Goal: Check status: Check status

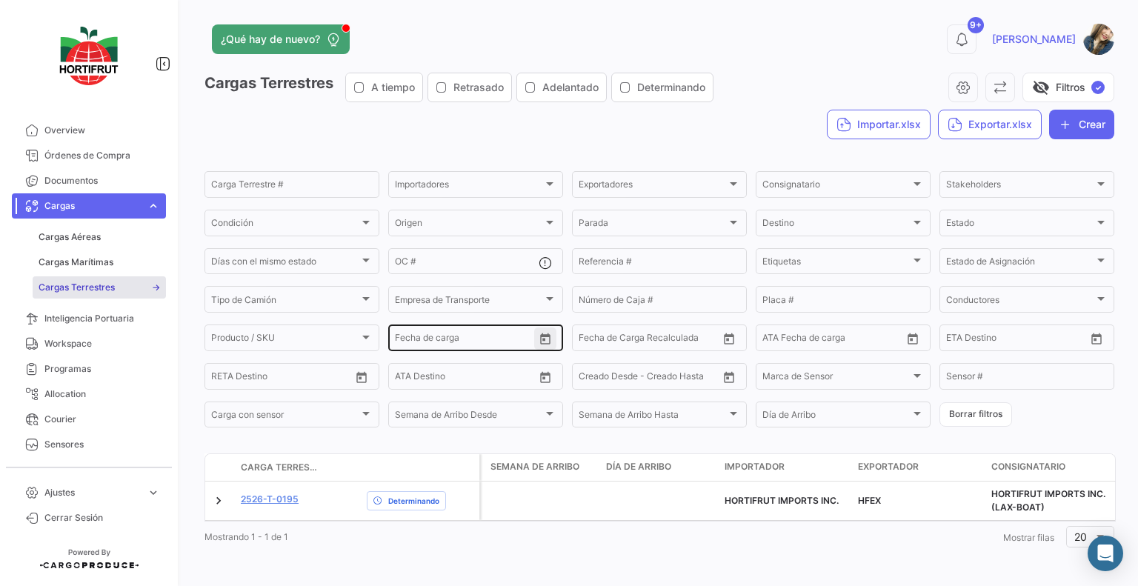
click at [539, 341] on icon "Open calendar" at bounding box center [545, 339] width 13 height 13
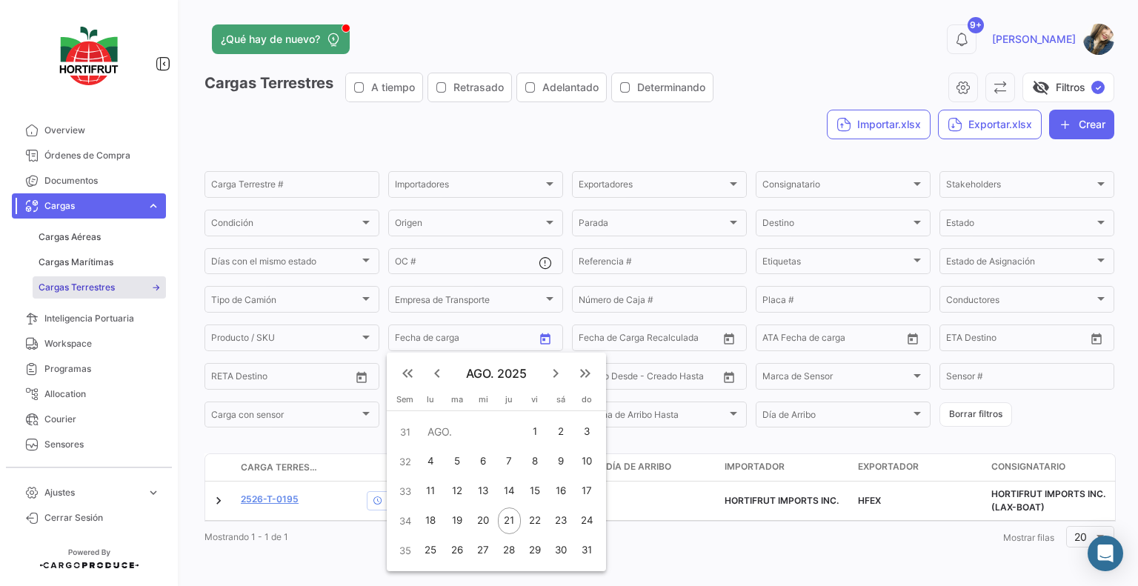
click at [428, 526] on div "18" at bounding box center [430, 521] width 23 height 27
type input "[DATE]"
click at [506, 522] on div "21" at bounding box center [509, 521] width 23 height 27
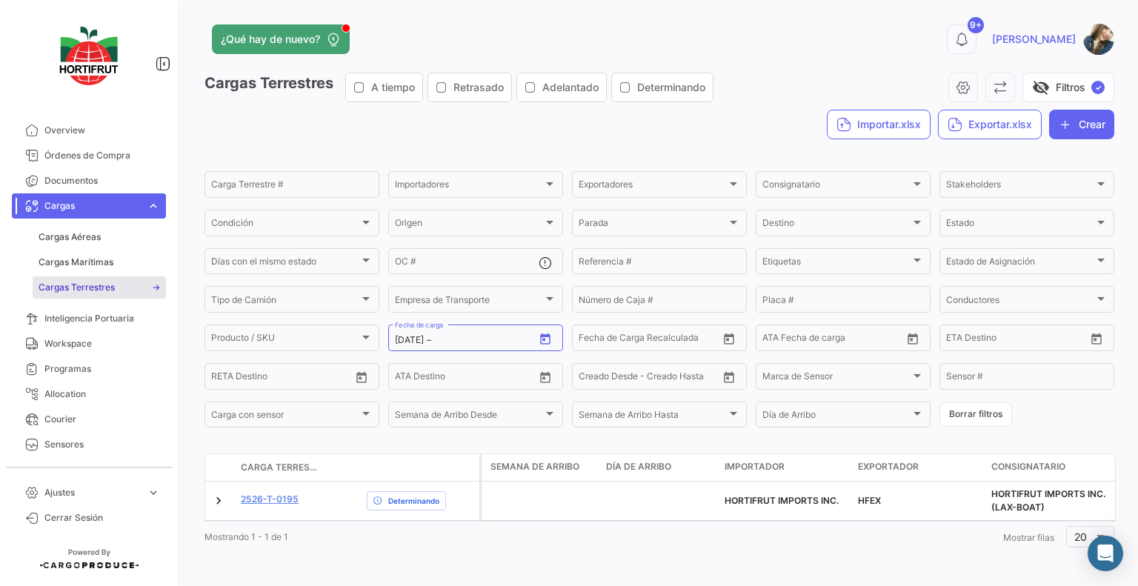
type input "[DATE]"
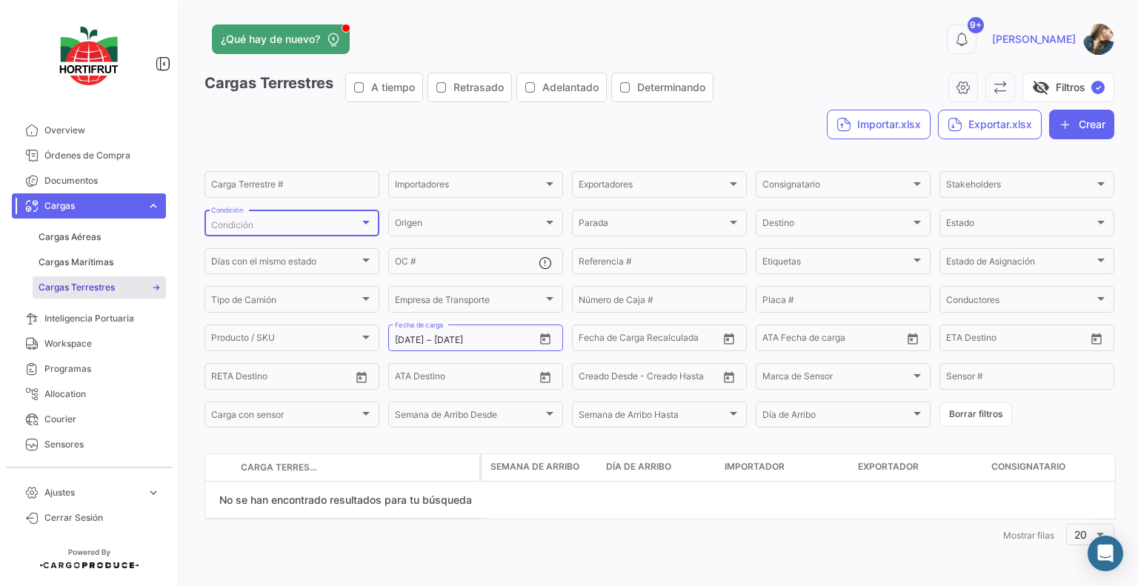
click at [339, 222] on div "Condición" at bounding box center [285, 225] width 148 height 10
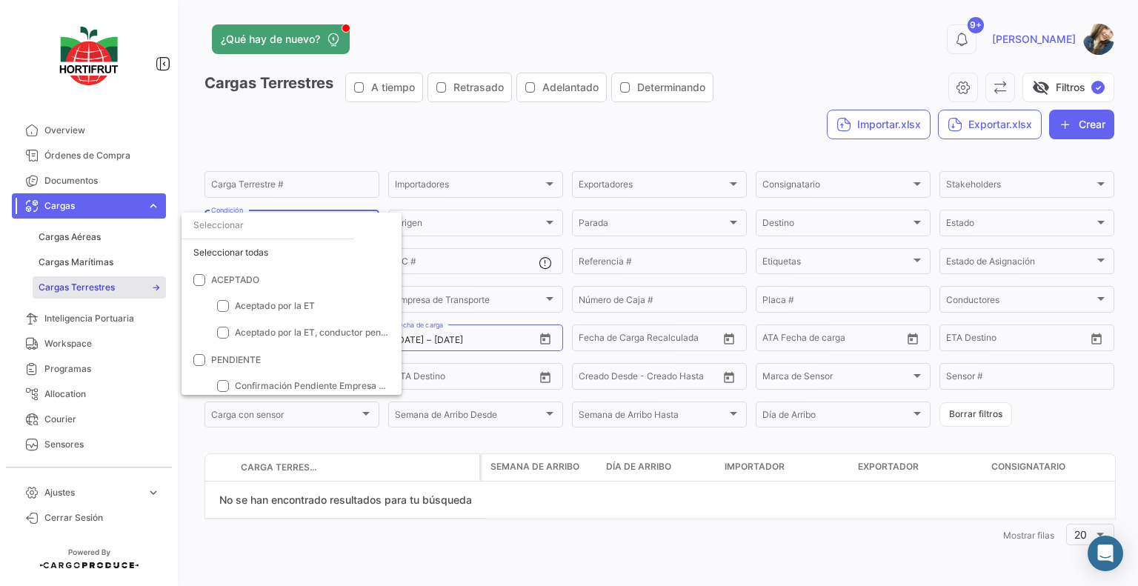
click at [290, 246] on div "Seleccionar todas" at bounding box center [292, 252] width 220 height 27
checkbox input "true"
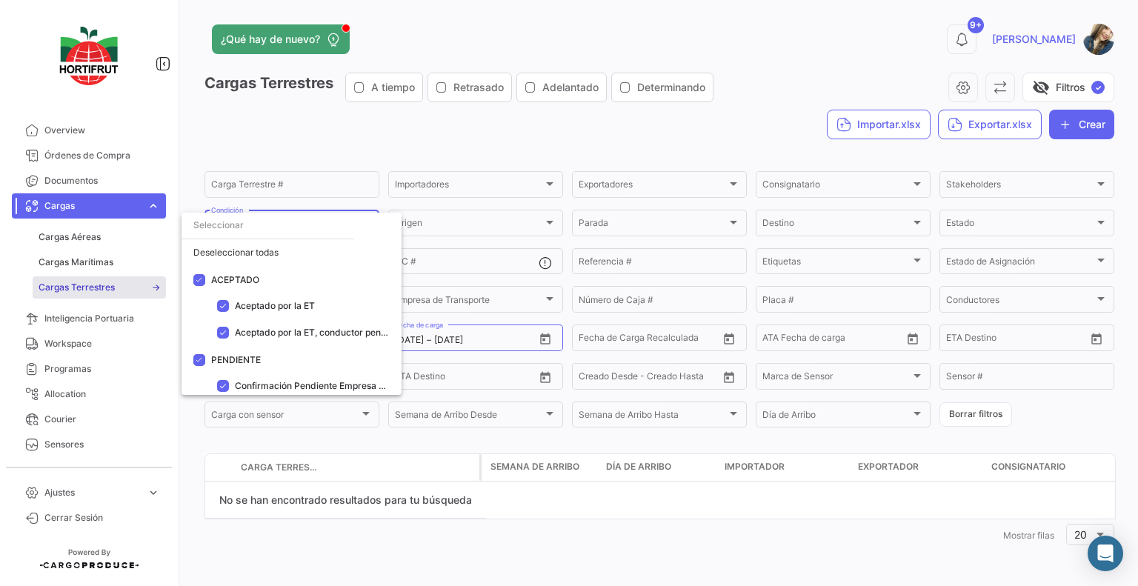
click at [971, 420] on div at bounding box center [569, 293] width 1138 height 586
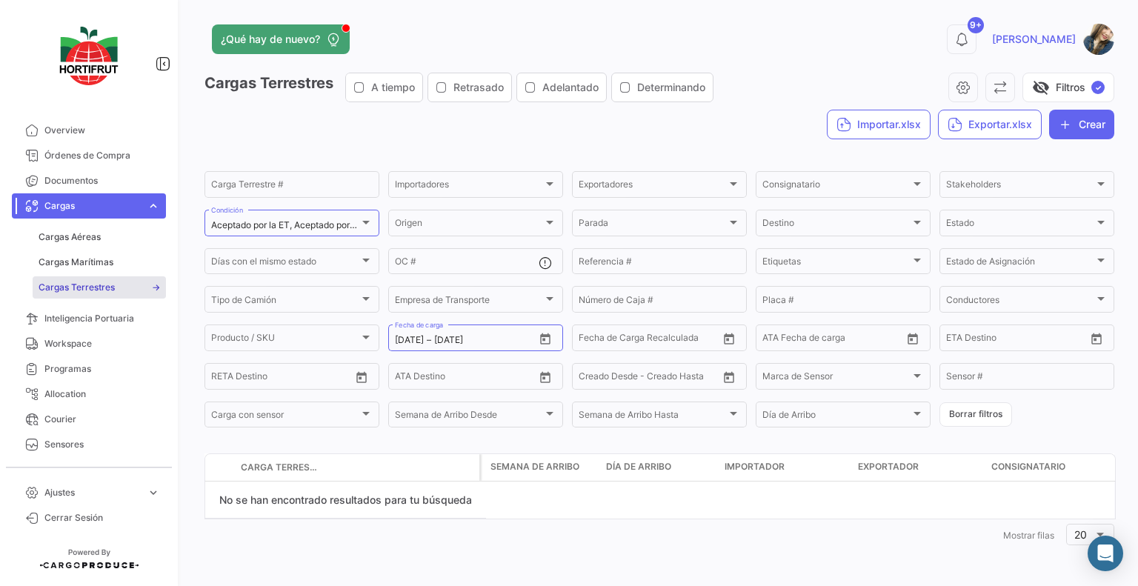
click at [971, 420] on button "Borrar filtros" at bounding box center [976, 414] width 73 height 24
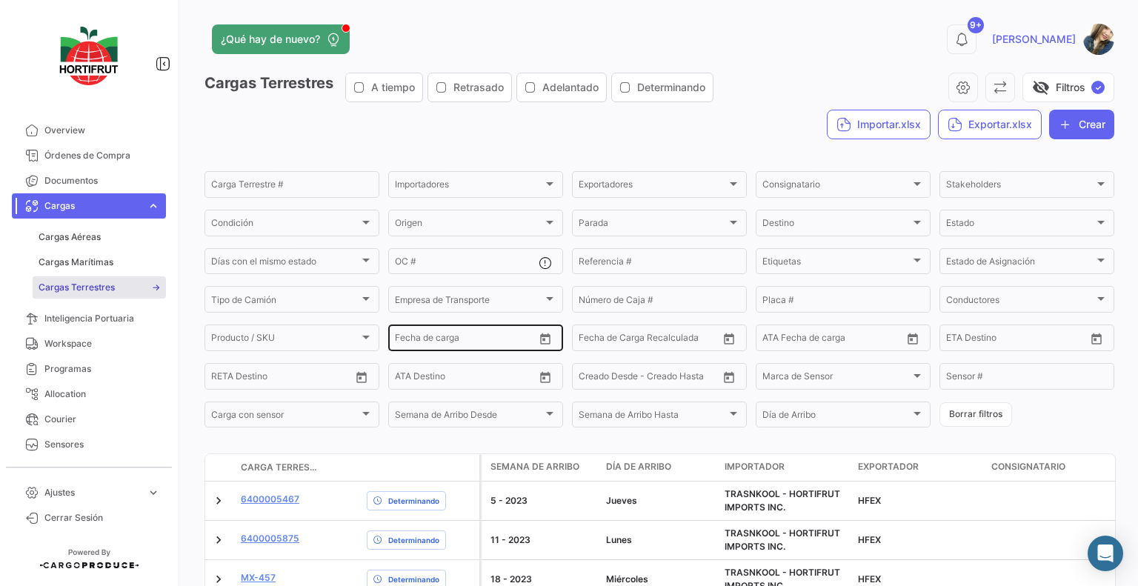
click at [542, 343] on icon "Open calendar" at bounding box center [545, 339] width 13 height 13
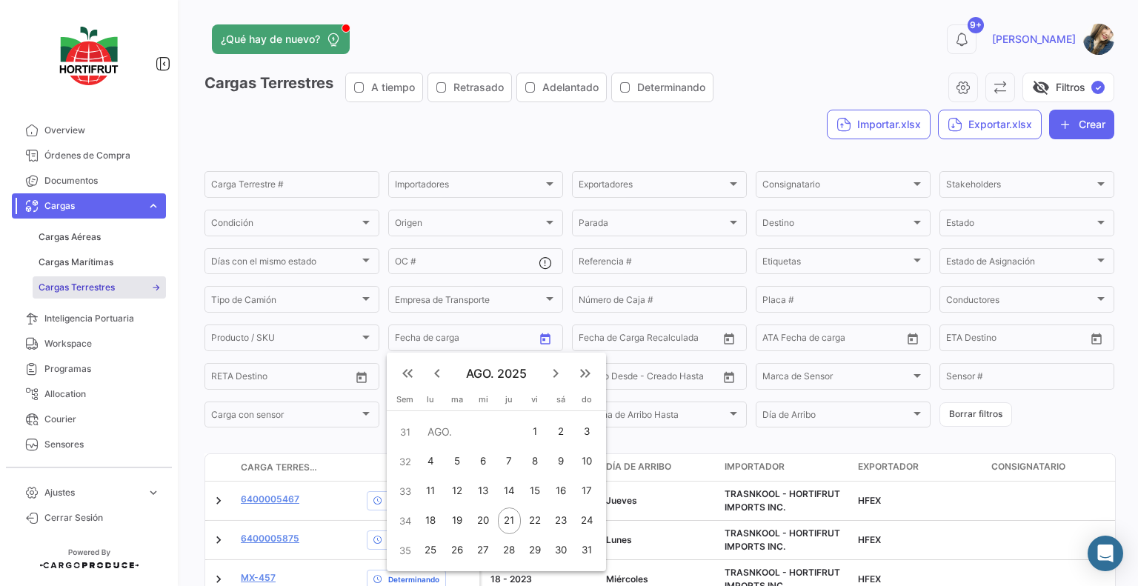
click at [436, 518] on div "18" at bounding box center [430, 521] width 23 height 27
type input "[DATE]"
click at [514, 521] on div "21" at bounding box center [509, 521] width 23 height 27
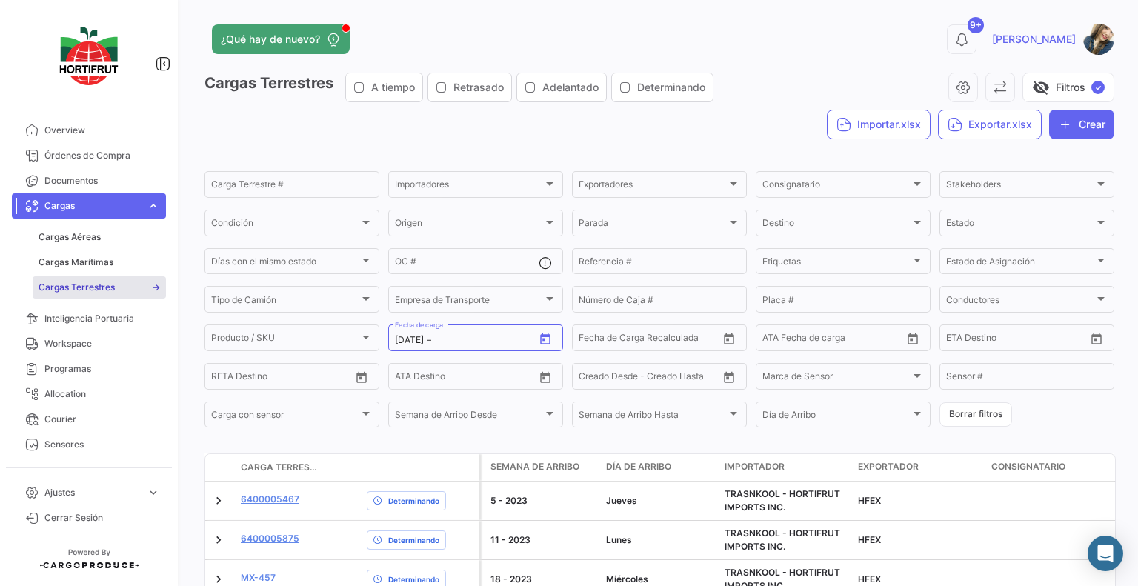
type input "[DATE]"
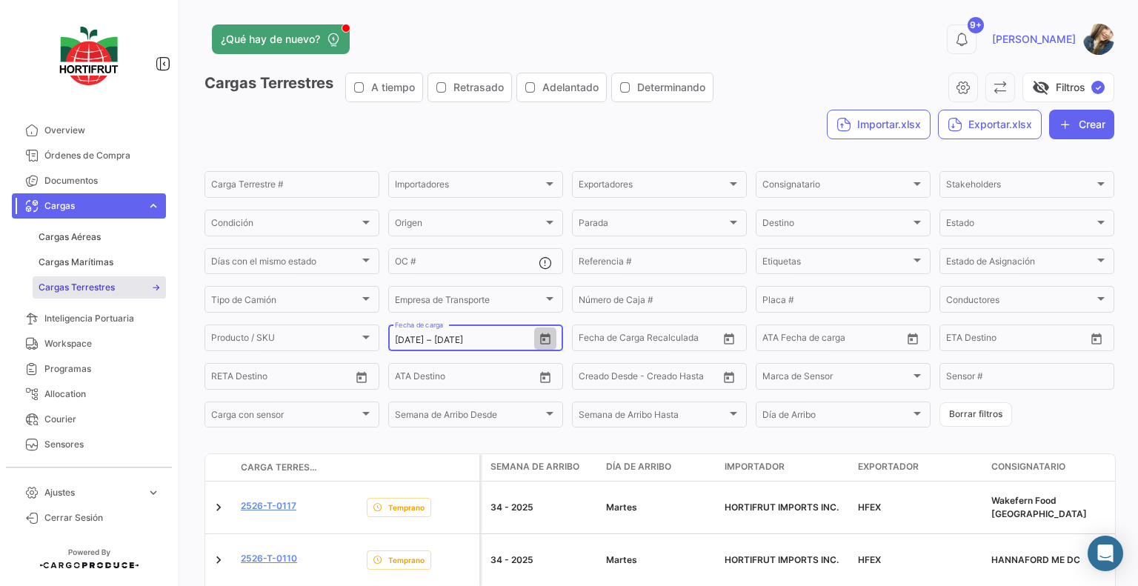
click at [544, 345] on icon "Open calendar" at bounding box center [545, 338] width 10 height 11
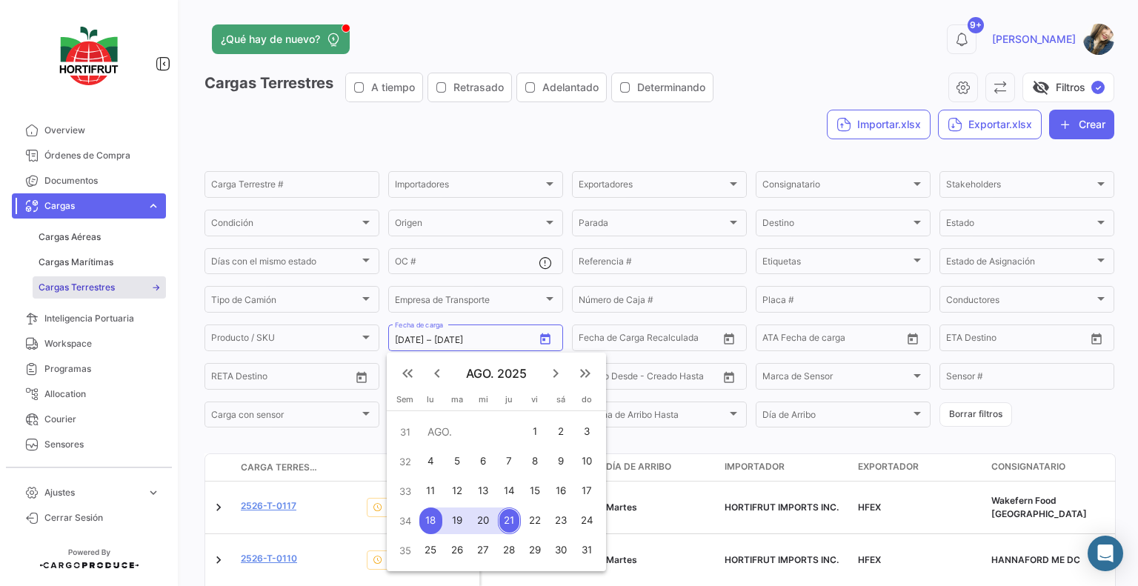
click at [505, 519] on div "21" at bounding box center [509, 521] width 23 height 27
type input "[DATE]"
click at [505, 519] on div "21" at bounding box center [509, 521] width 23 height 27
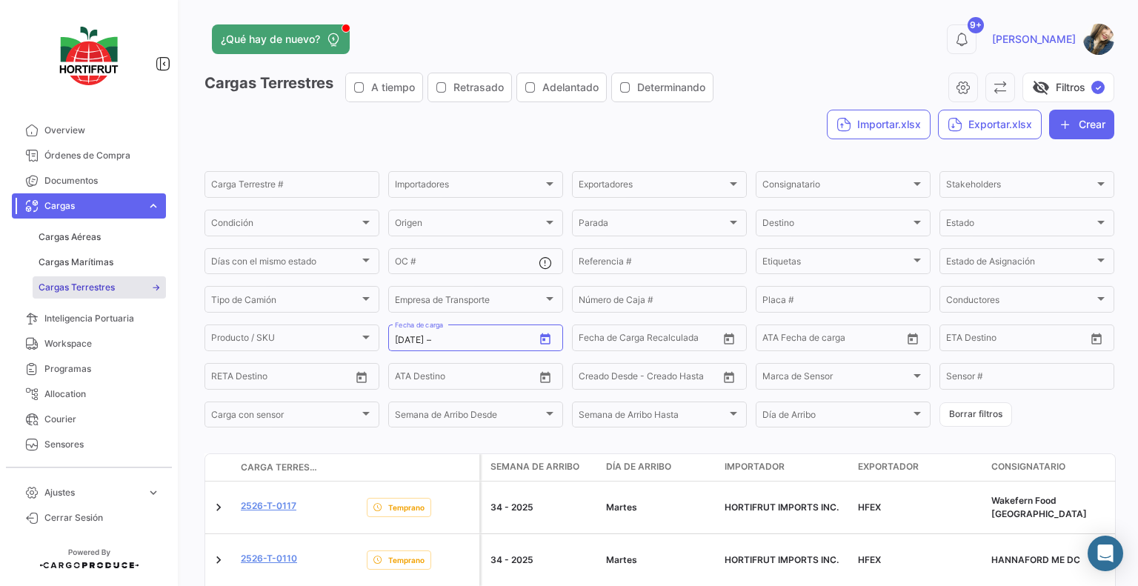
type input "[DATE]"
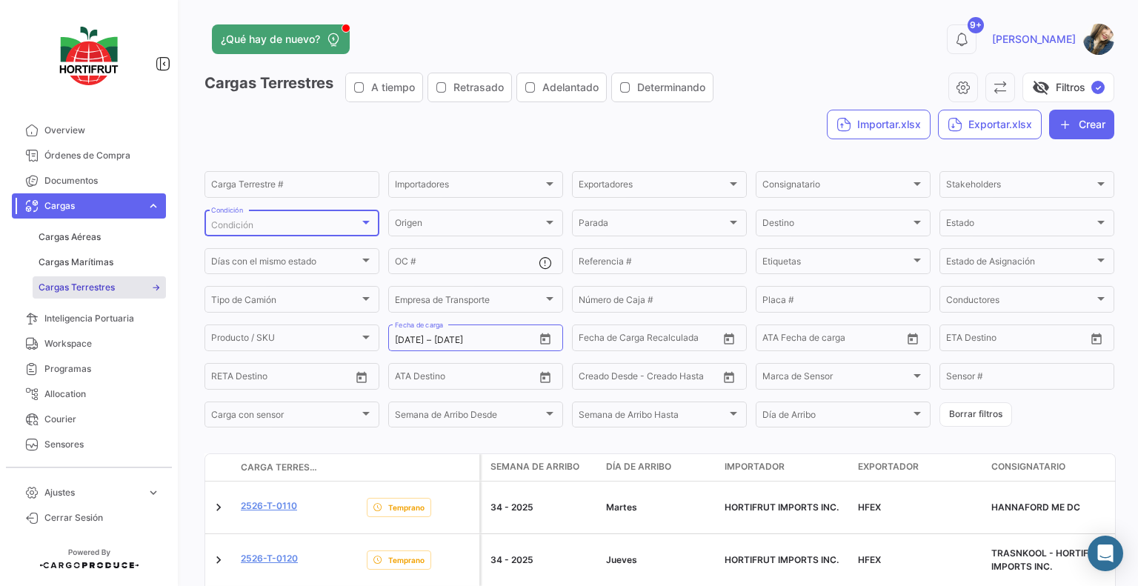
click at [337, 225] on div "Condición" at bounding box center [285, 225] width 148 height 10
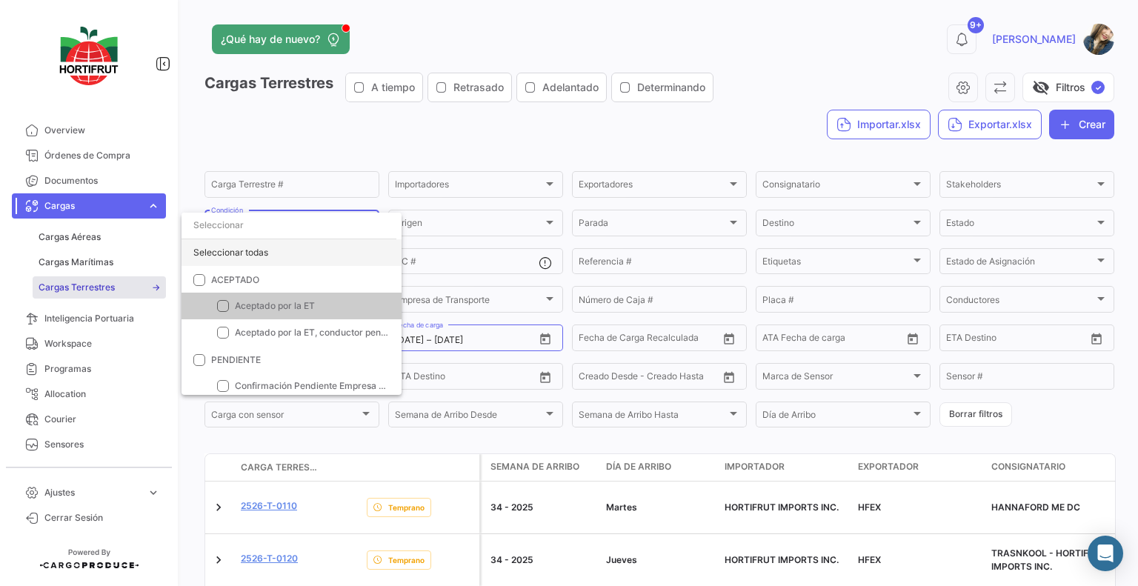
click at [296, 253] on div "Seleccionar todas" at bounding box center [292, 252] width 220 height 27
checkbox input "true"
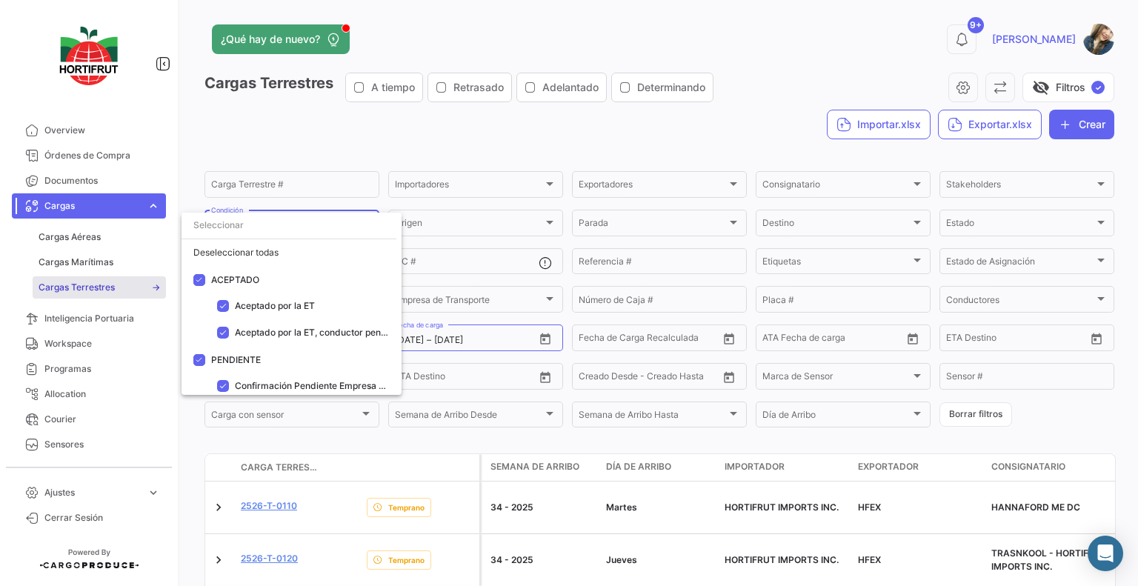
click at [389, 139] on div at bounding box center [569, 293] width 1138 height 586
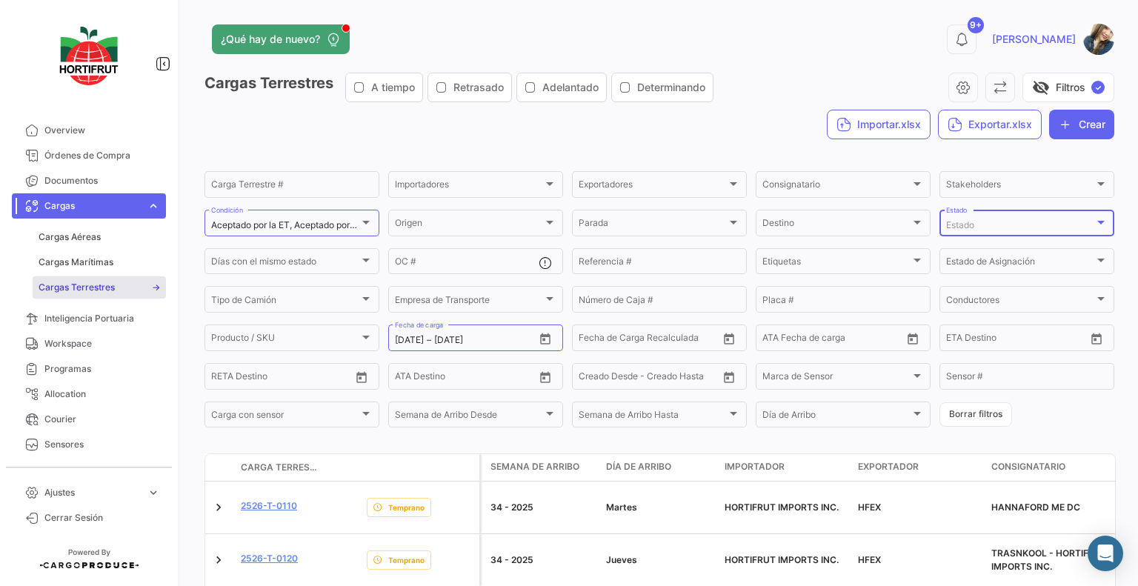
click at [958, 229] on span "Estado" at bounding box center [960, 224] width 28 height 11
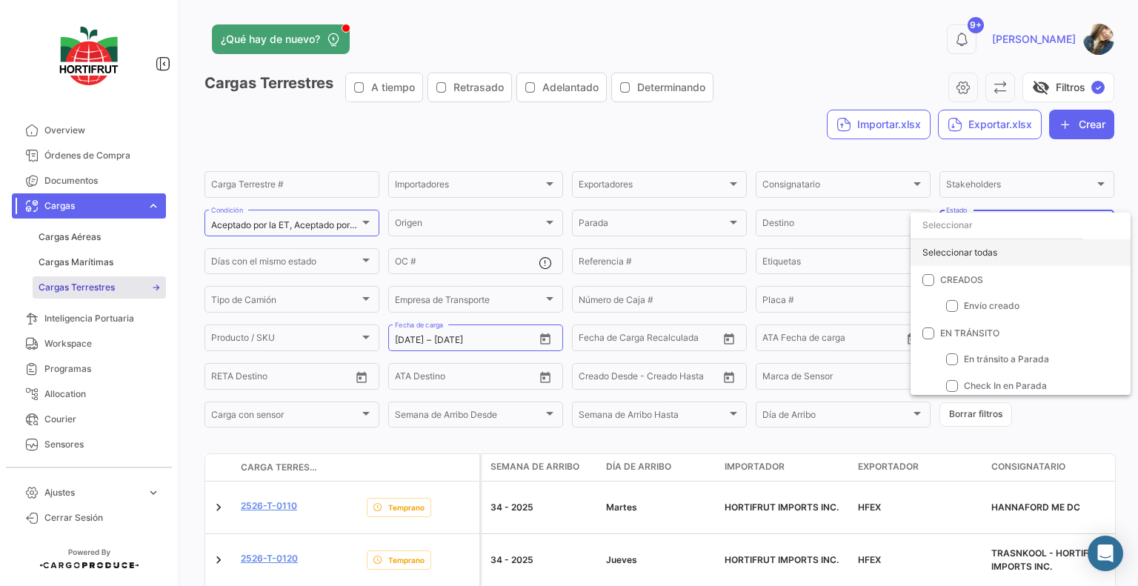
click at [963, 254] on div "Seleccionar todas" at bounding box center [1021, 252] width 220 height 27
checkbox input "true"
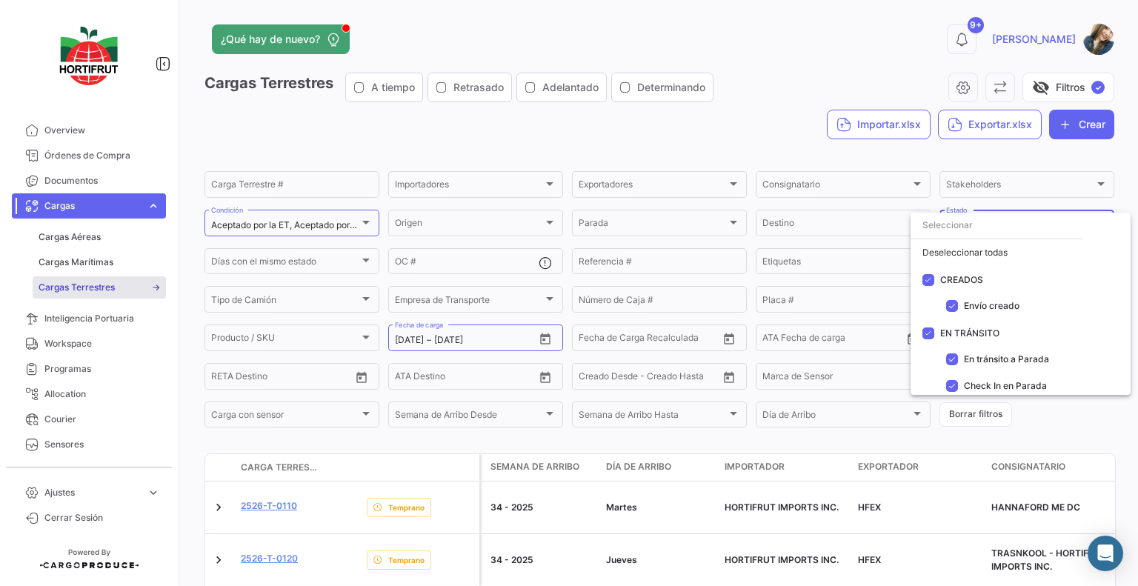
click at [778, 153] on div at bounding box center [569, 293] width 1138 height 586
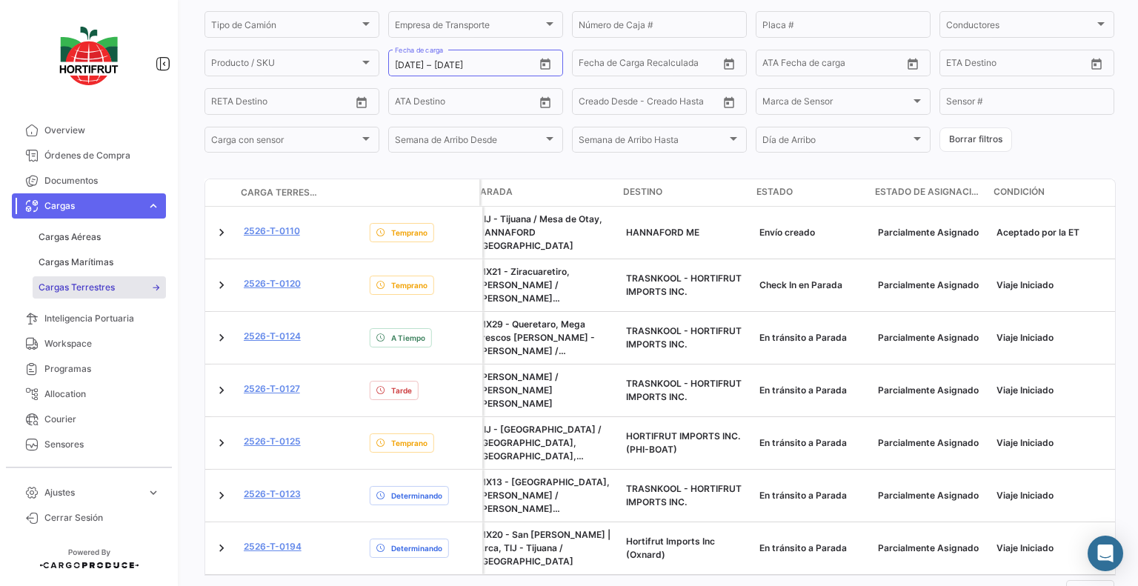
scroll to position [0, 1459]
drag, startPoint x: 373, startPoint y: 399, endPoint x: 389, endPoint y: 567, distance: 169.0
click at [389, 567] on div "¿Qué hay de nuevo? 9+ [PERSON_NAME] Terrestres A tiempo Retrasado Adelantado De…" at bounding box center [659, 293] width 957 height 586
click at [539, 67] on icon "Open calendar" at bounding box center [545, 64] width 13 height 13
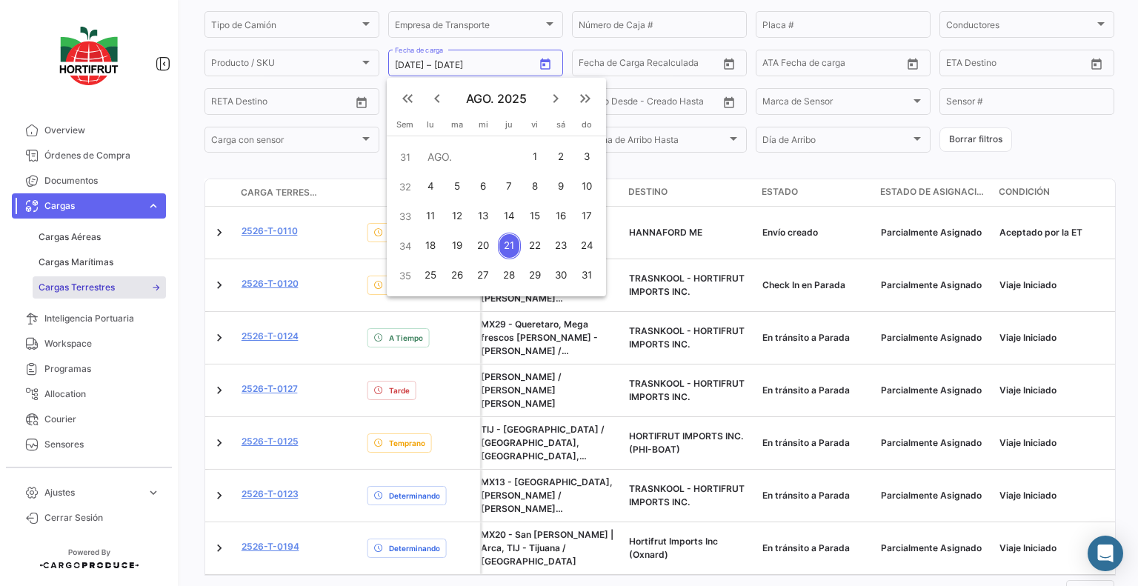
click at [435, 244] on div "18" at bounding box center [430, 246] width 23 height 27
type input "[DATE]"
click at [482, 244] on div "20" at bounding box center [483, 246] width 24 height 27
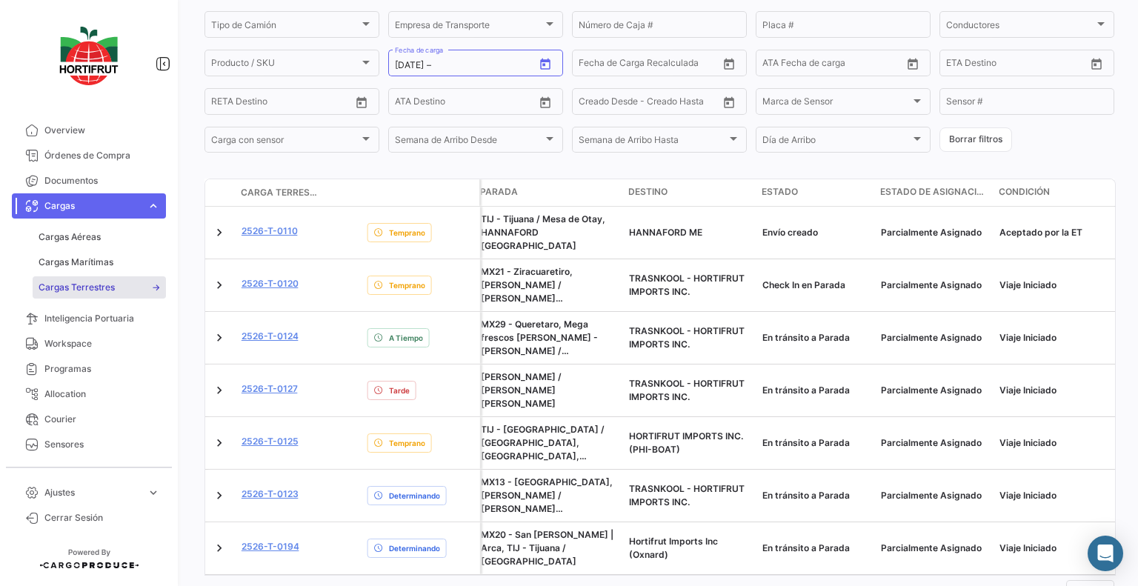
type input "[DATE]"
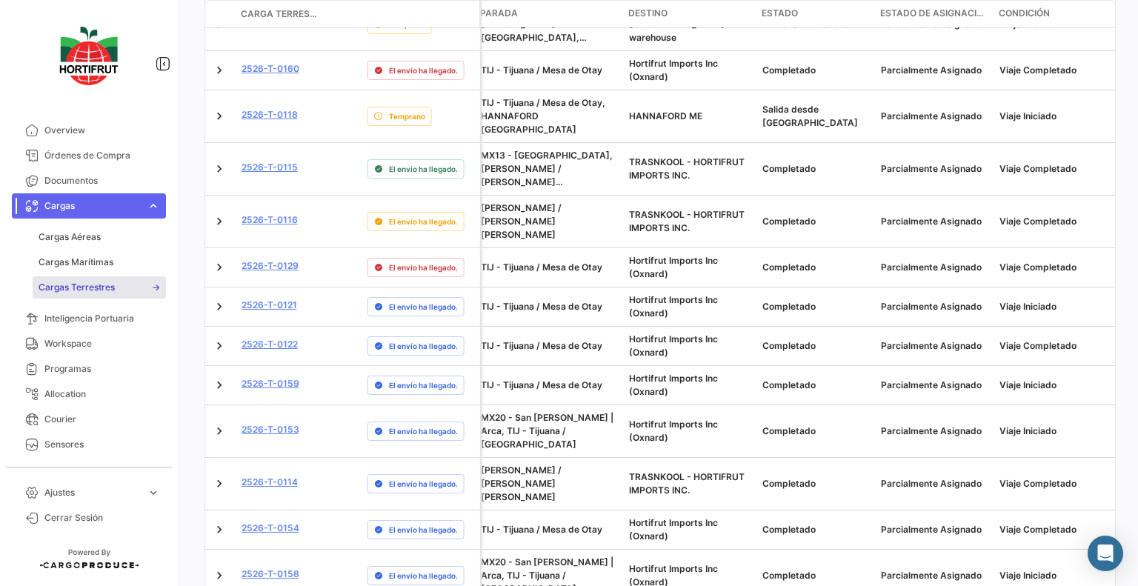
scroll to position [535, 0]
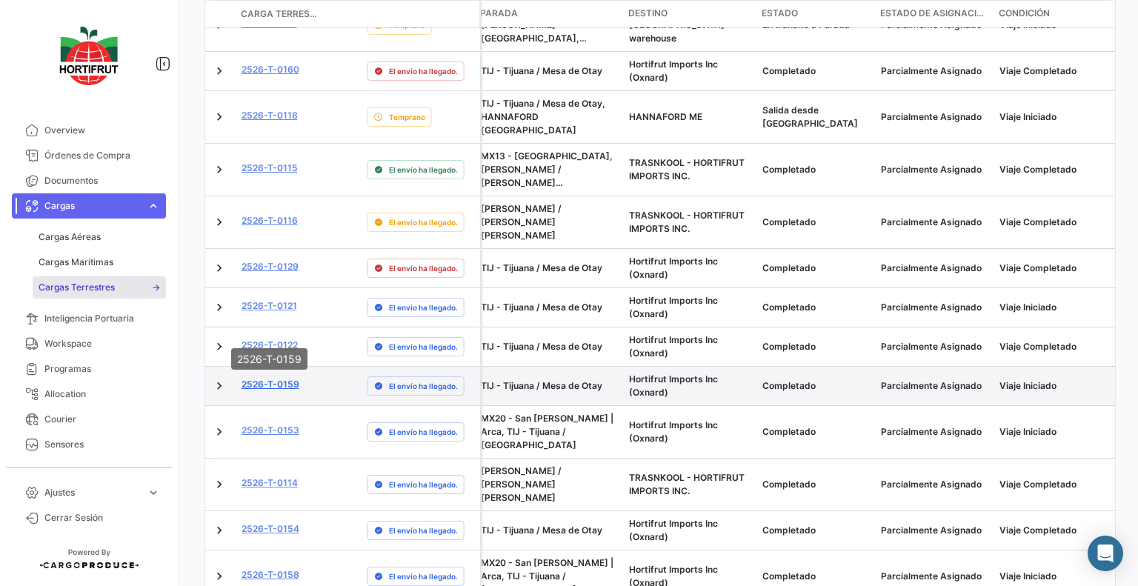
click at [284, 378] on link "2526-T-0159" at bounding box center [271, 384] width 58 height 13
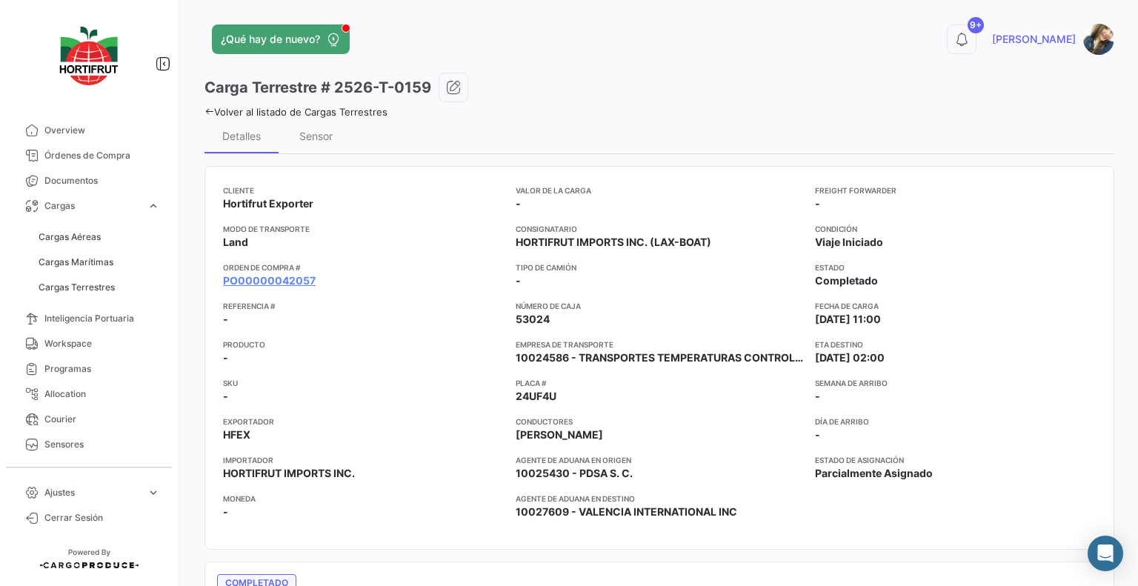
drag, startPoint x: 284, startPoint y: 333, endPoint x: 671, endPoint y: 247, distance: 396.1
click at [671, 247] on span "HORTIFRUT IMPORTS INC. (LAX-BOAT)" at bounding box center [614, 242] width 196 height 15
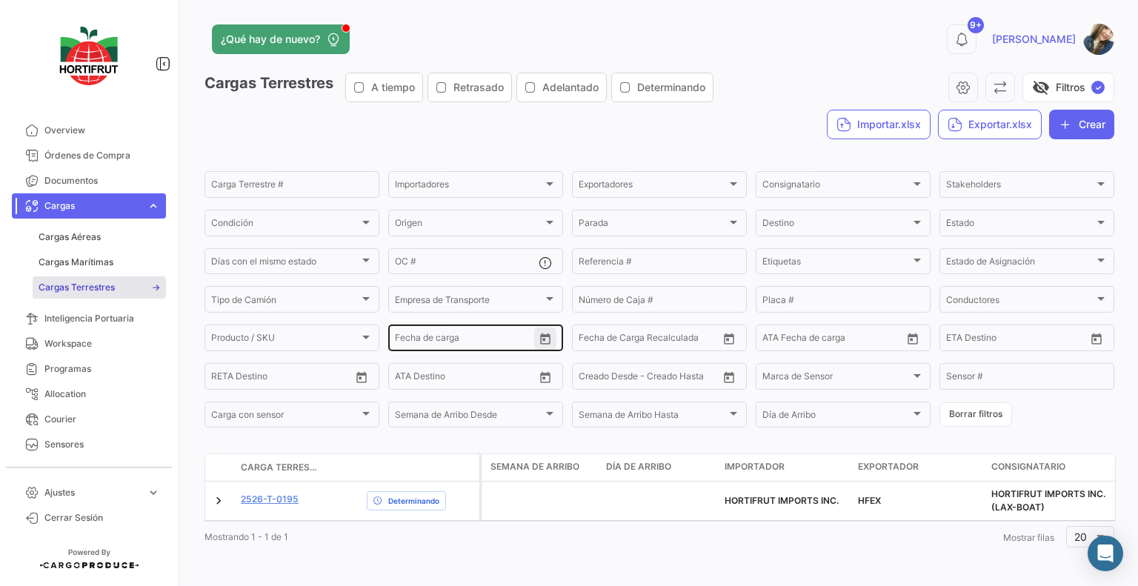
click at [544, 340] on icon "Open calendar" at bounding box center [545, 339] width 13 height 13
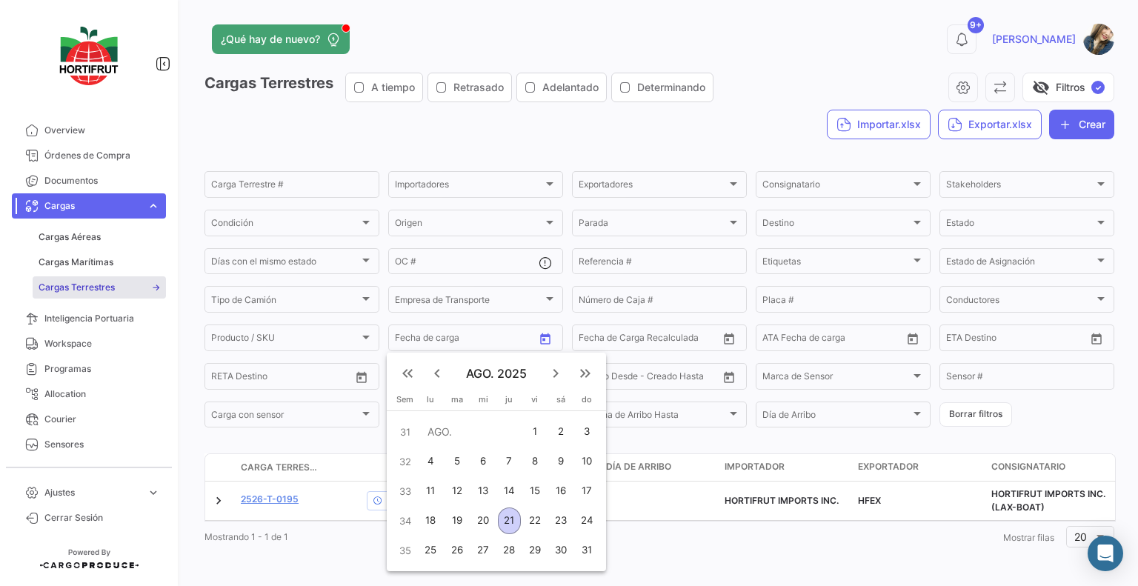
click at [438, 523] on div "18" at bounding box center [430, 521] width 23 height 27
type input "[DATE]"
click at [438, 523] on div "18" at bounding box center [430, 521] width 23 height 27
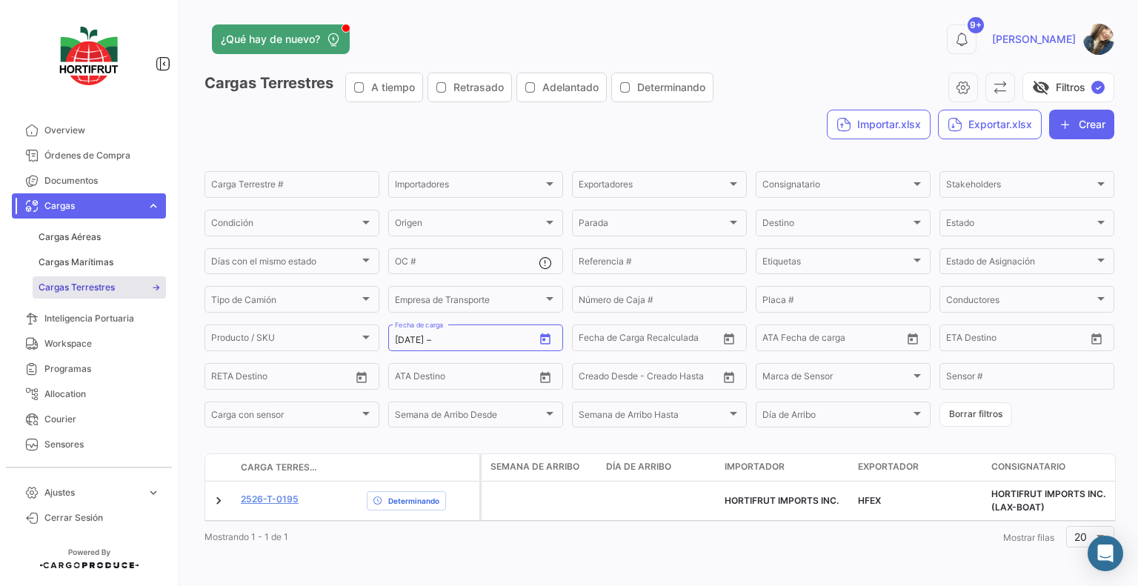
type input "[DATE]"
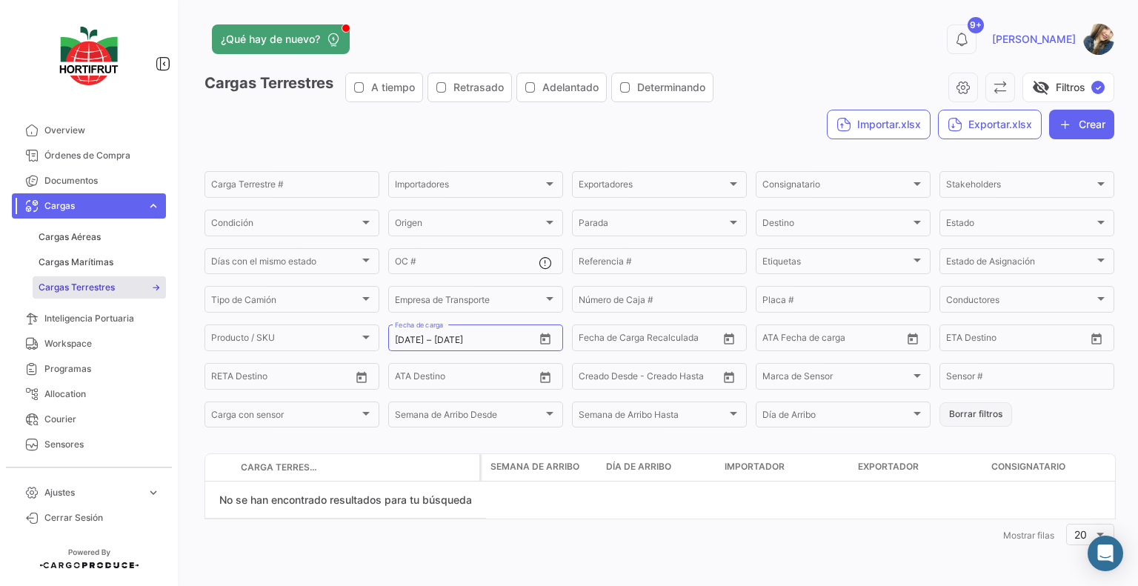
click at [957, 419] on button "Borrar filtros" at bounding box center [976, 414] width 73 height 24
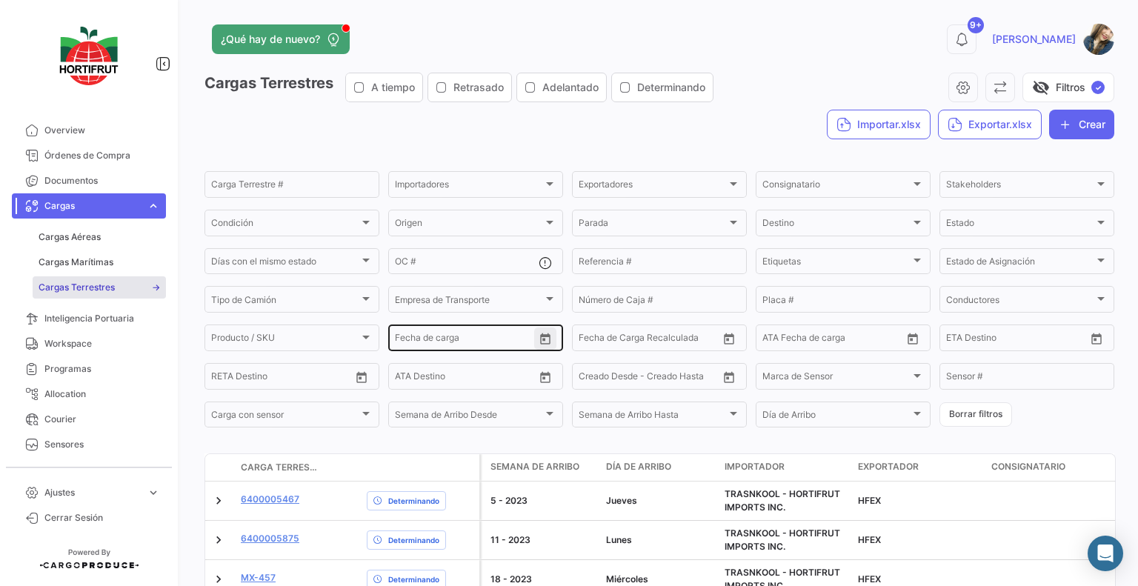
click at [548, 342] on icon "Open calendar" at bounding box center [545, 339] width 13 height 13
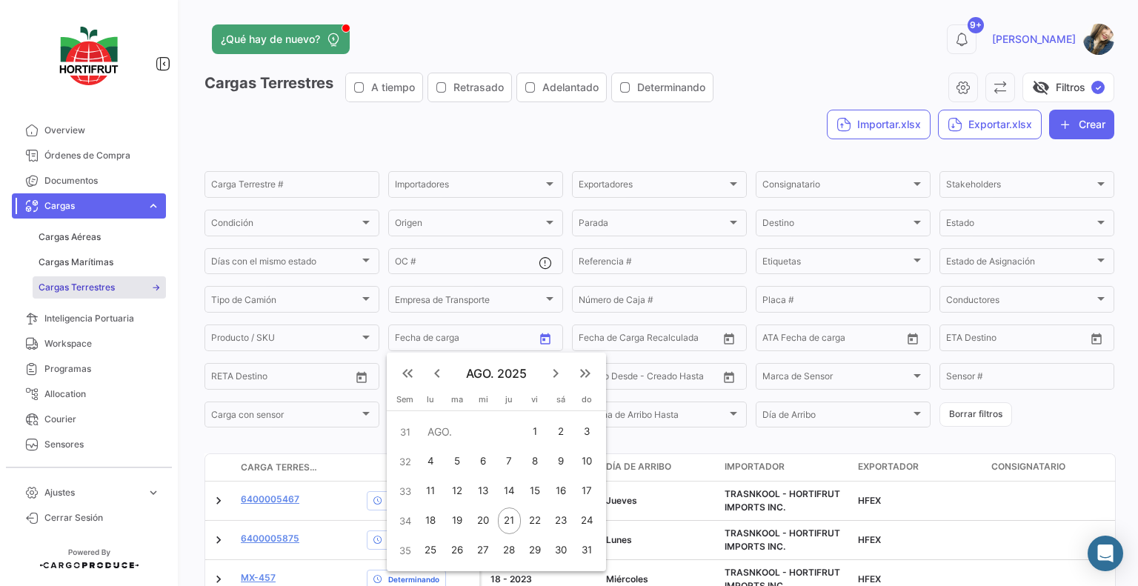
click at [433, 516] on div "18" at bounding box center [430, 521] width 23 height 27
type input "[DATE]"
click at [433, 516] on div "18" at bounding box center [430, 521] width 23 height 27
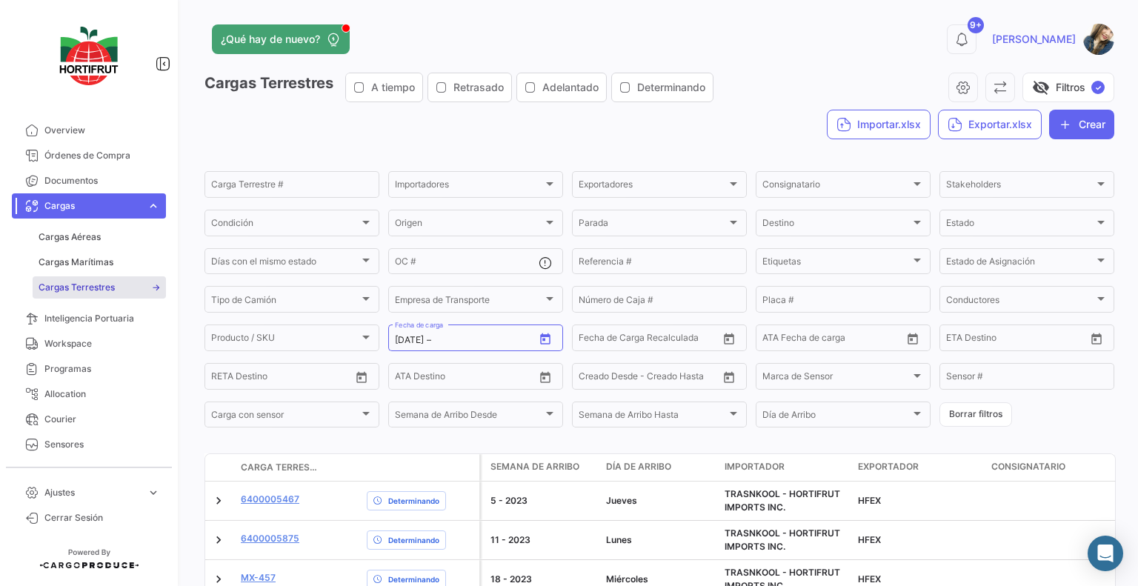
type input "[DATE]"
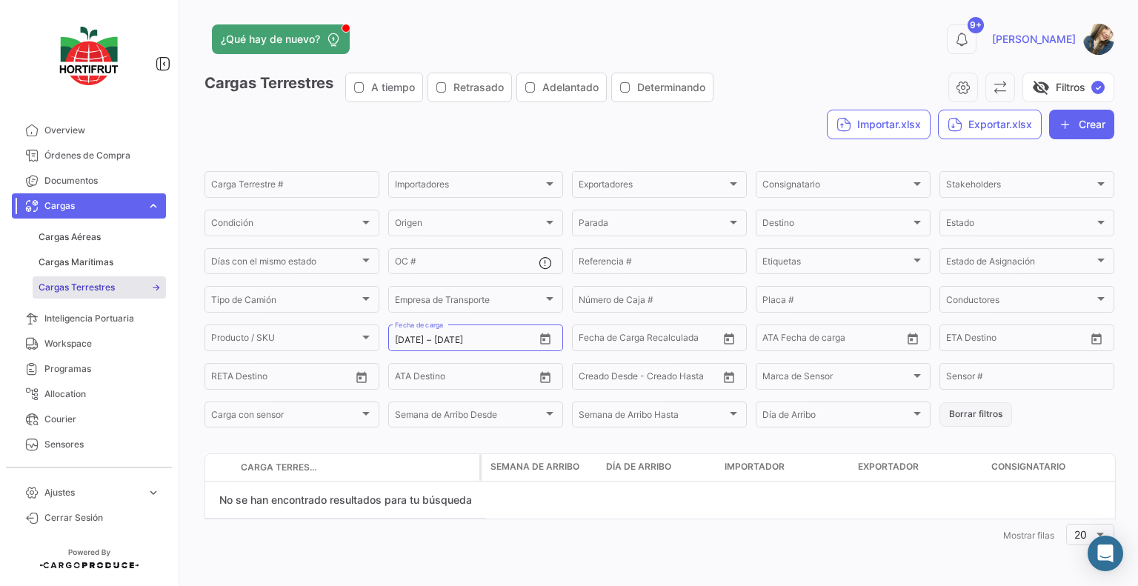
click at [974, 411] on button "Borrar filtros" at bounding box center [976, 414] width 73 height 24
